Goal: Obtain resource: Obtain resource

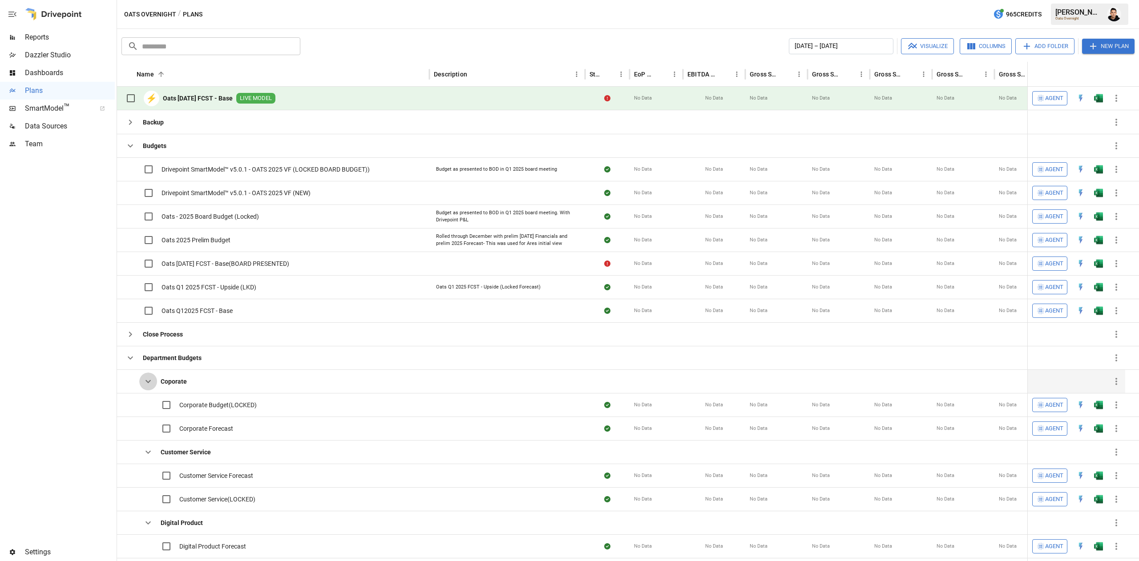
click at [145, 384] on icon "button" at bounding box center [148, 381] width 11 height 11
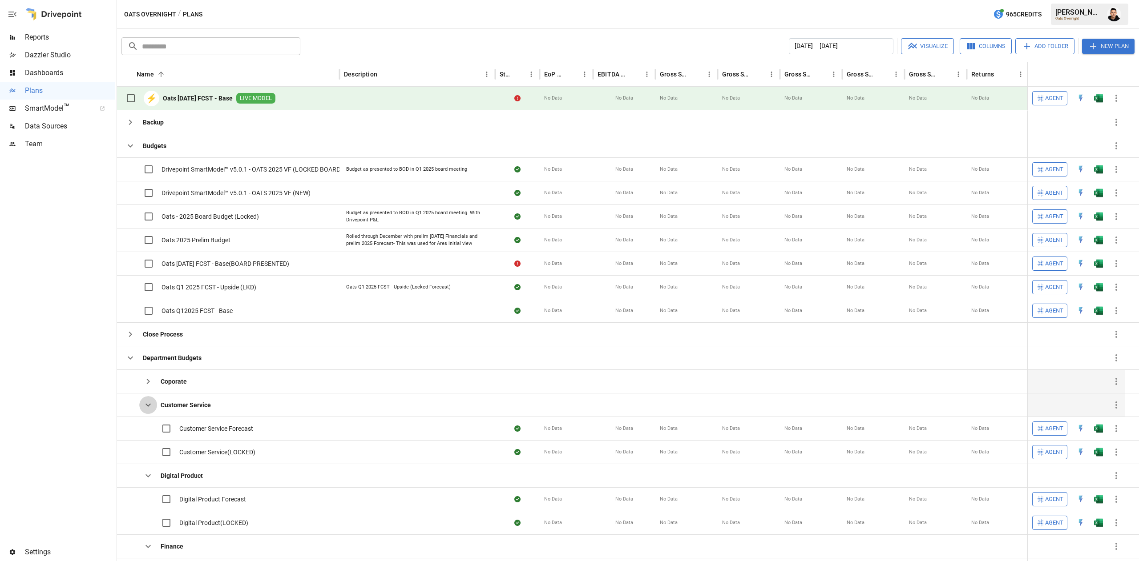
click at [141, 410] on button "button" at bounding box center [148, 405] width 18 height 18
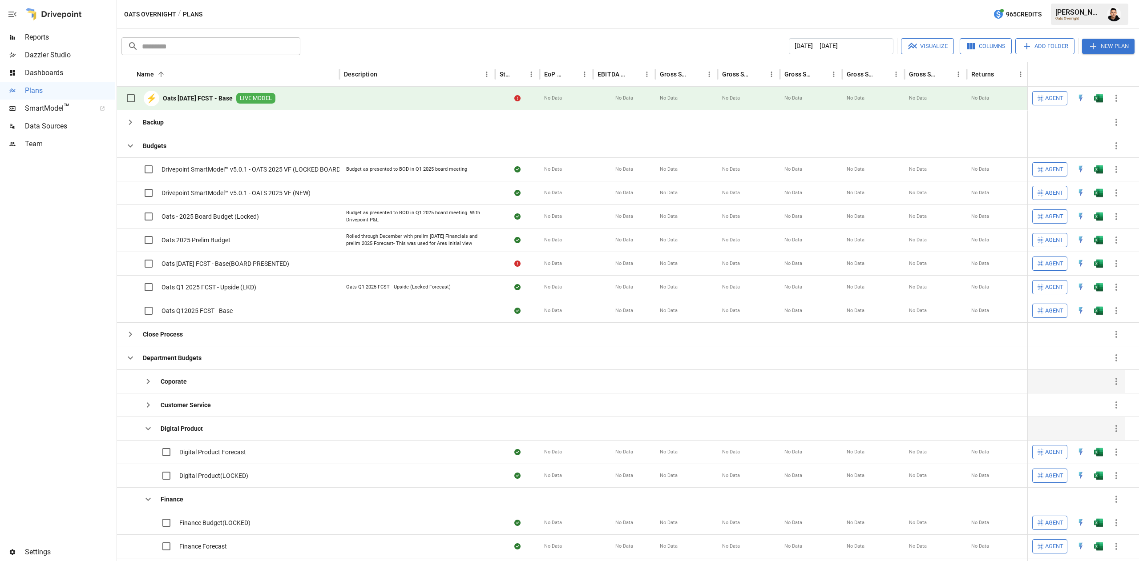
click at [141, 421] on div "Digital Product" at bounding box center [161, 428] width 81 height 23
click at [150, 431] on icon "button" at bounding box center [148, 428] width 11 height 11
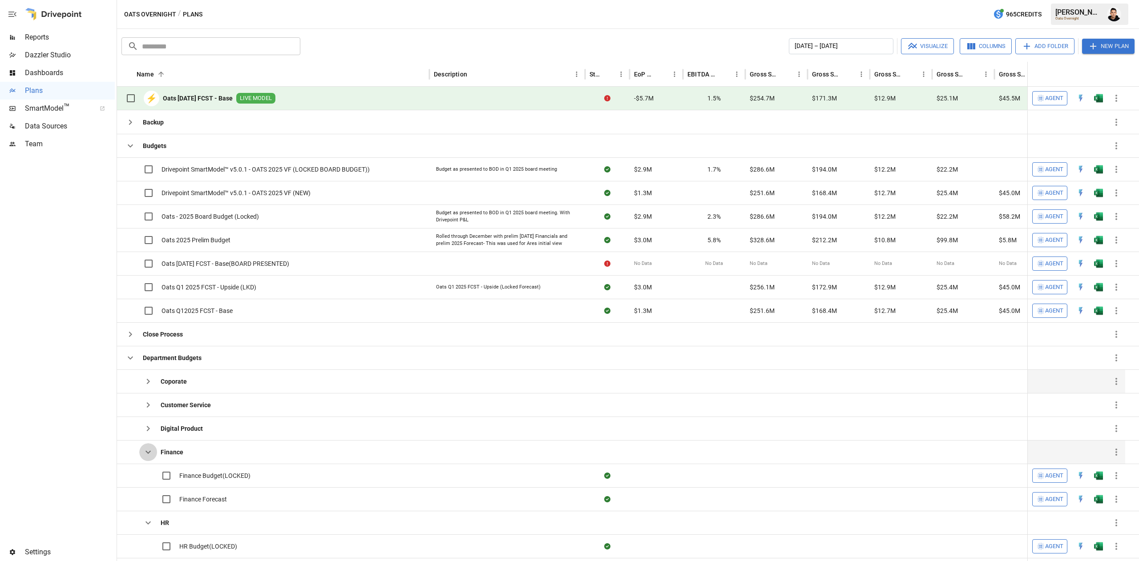
click at [152, 453] on icon "button" at bounding box center [148, 452] width 11 height 11
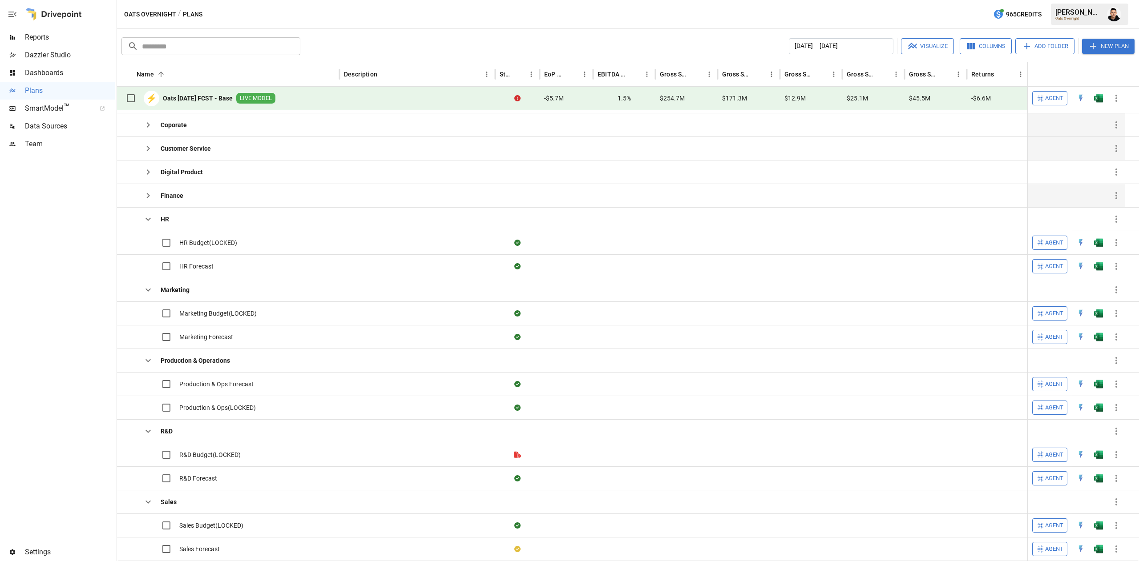
scroll to position [225, 0]
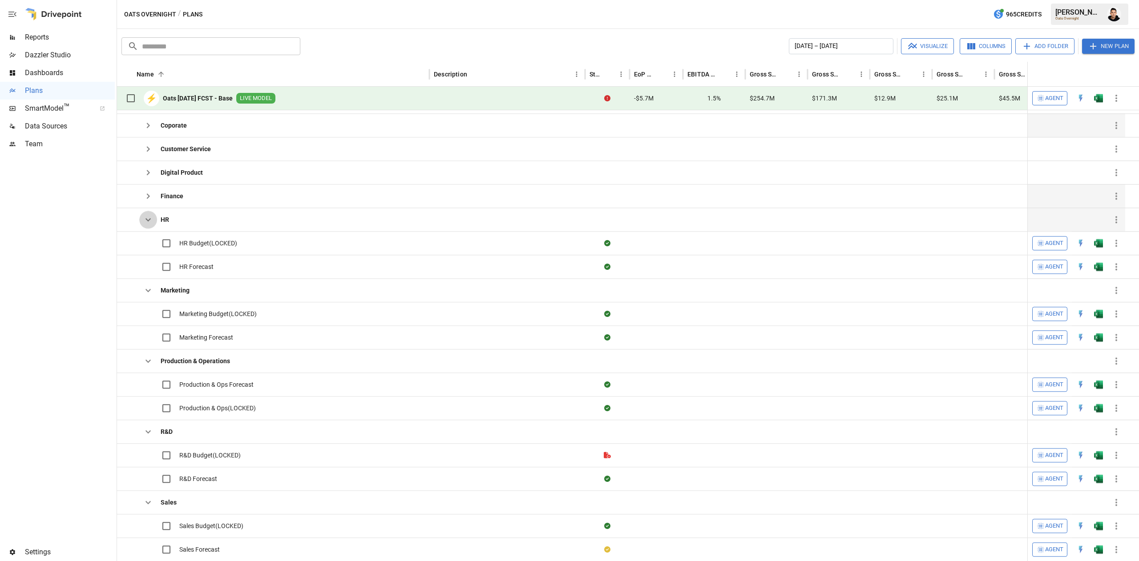
click at [148, 219] on icon "button" at bounding box center [148, 219] width 11 height 11
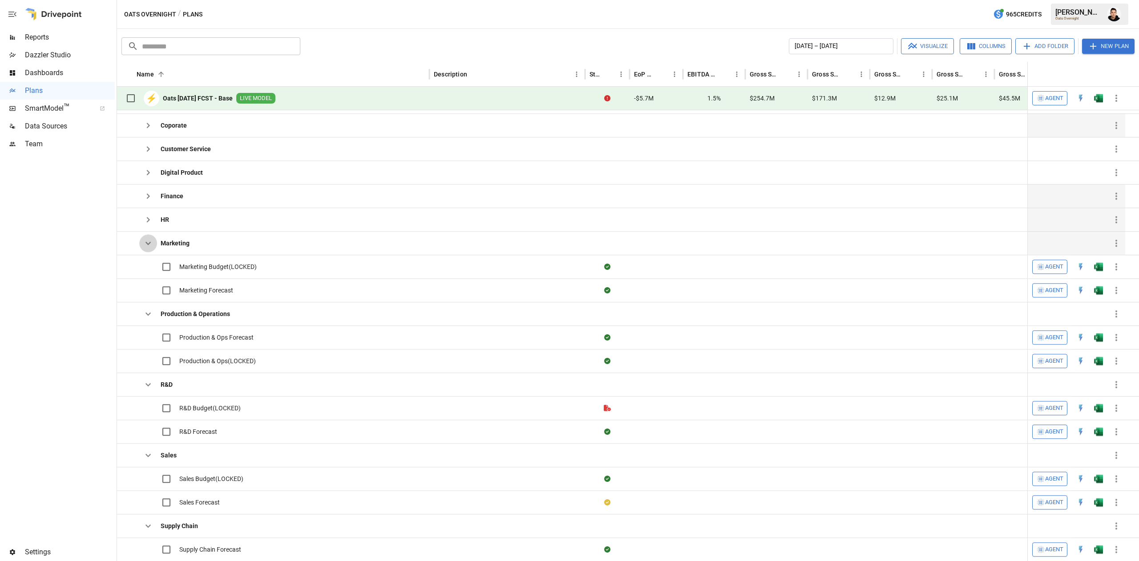
click at [150, 252] on button "button" at bounding box center [148, 243] width 18 height 18
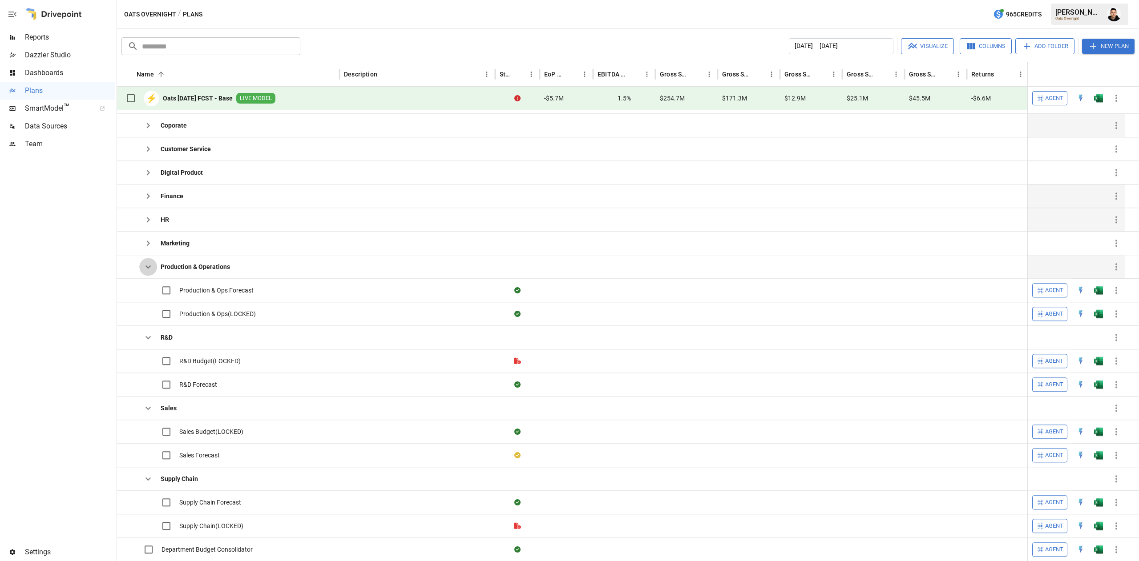
click at [149, 269] on icon "button" at bounding box center [147, 267] width 5 height 3
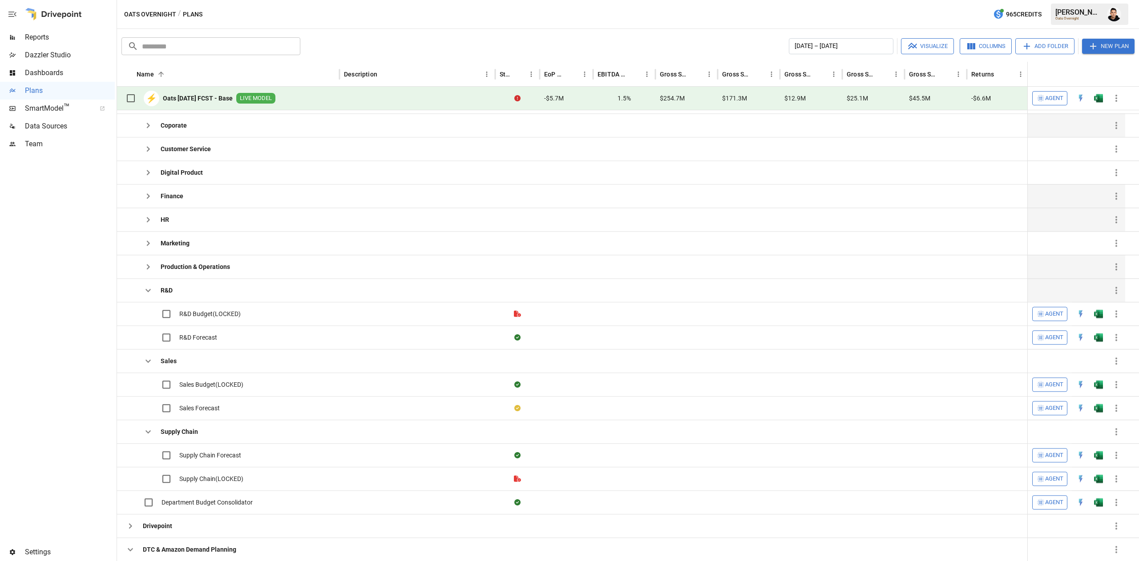
click at [146, 289] on icon "button" at bounding box center [148, 290] width 11 height 11
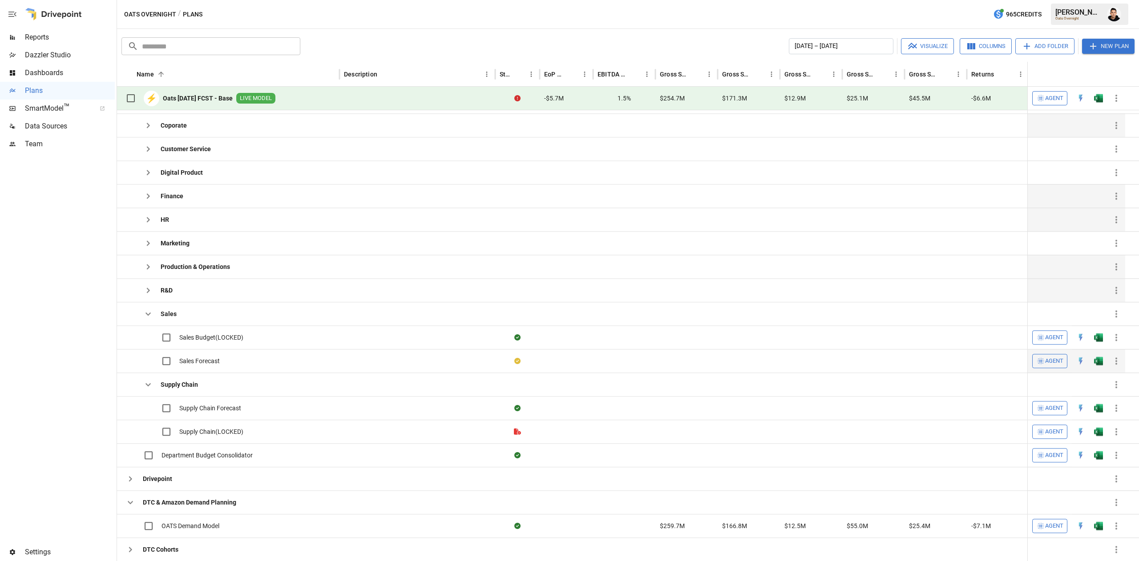
click at [1105, 362] on button "button" at bounding box center [1098, 360] width 28 height 13
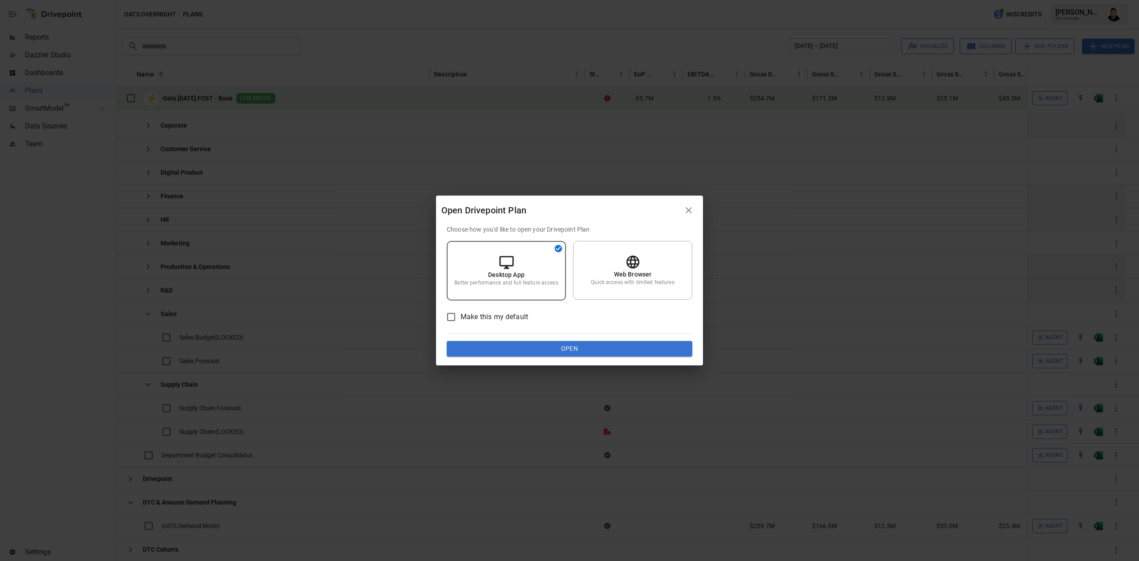
click at [550, 343] on button "Open" at bounding box center [570, 349] width 246 height 16
